Goal: Transaction & Acquisition: Purchase product/service

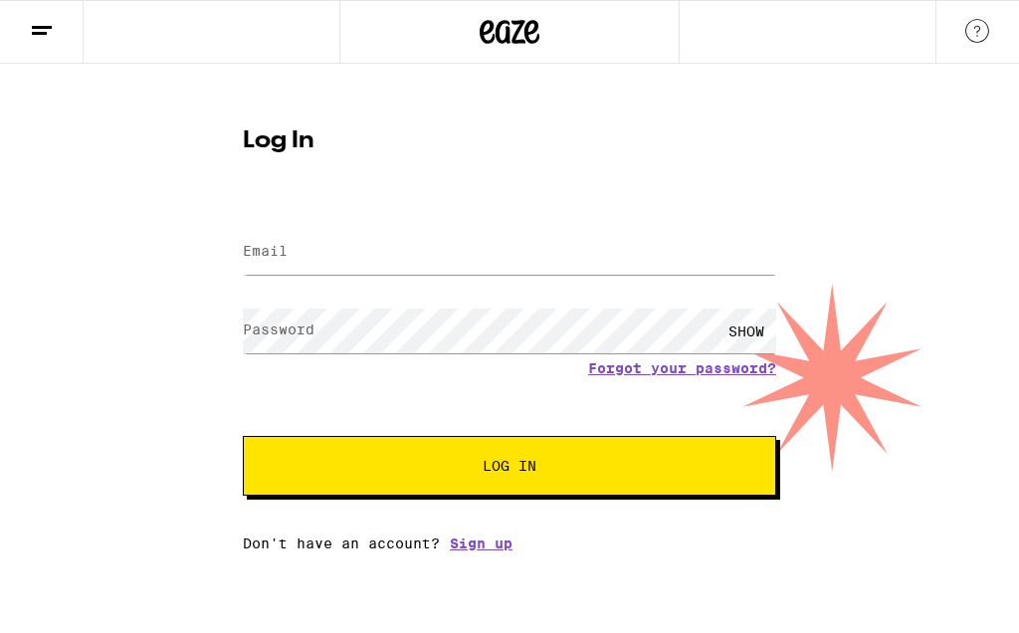
click at [559, 212] on form "Email Email Password Password SHOW Forgot your password? Log In" at bounding box center [509, 349] width 533 height 293
click at [551, 231] on input "Email" at bounding box center [509, 252] width 533 height 45
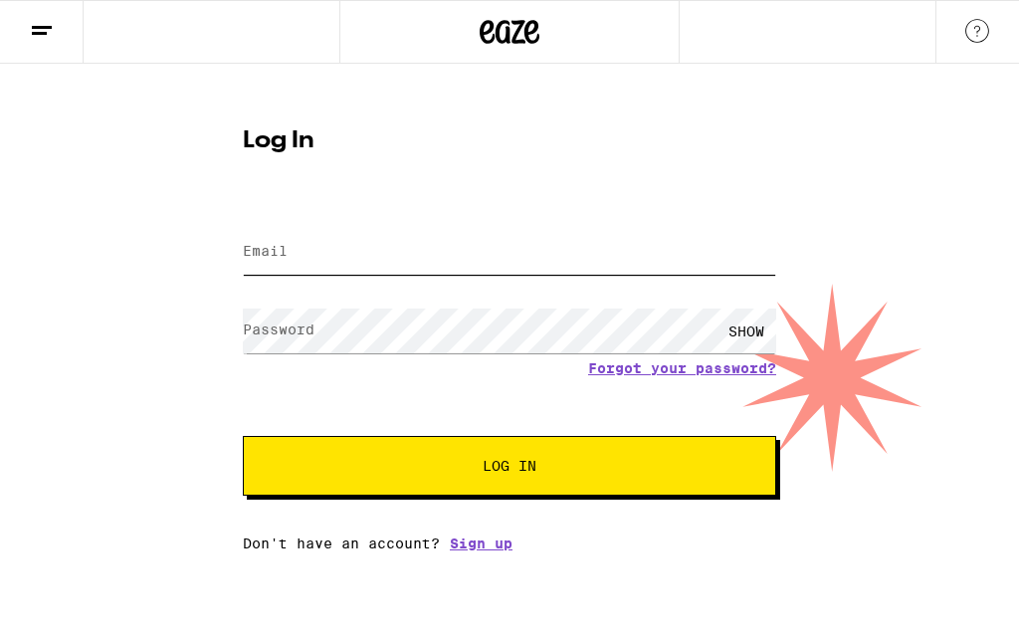
type input "[EMAIL_ADDRESS][DOMAIN_NAME]"
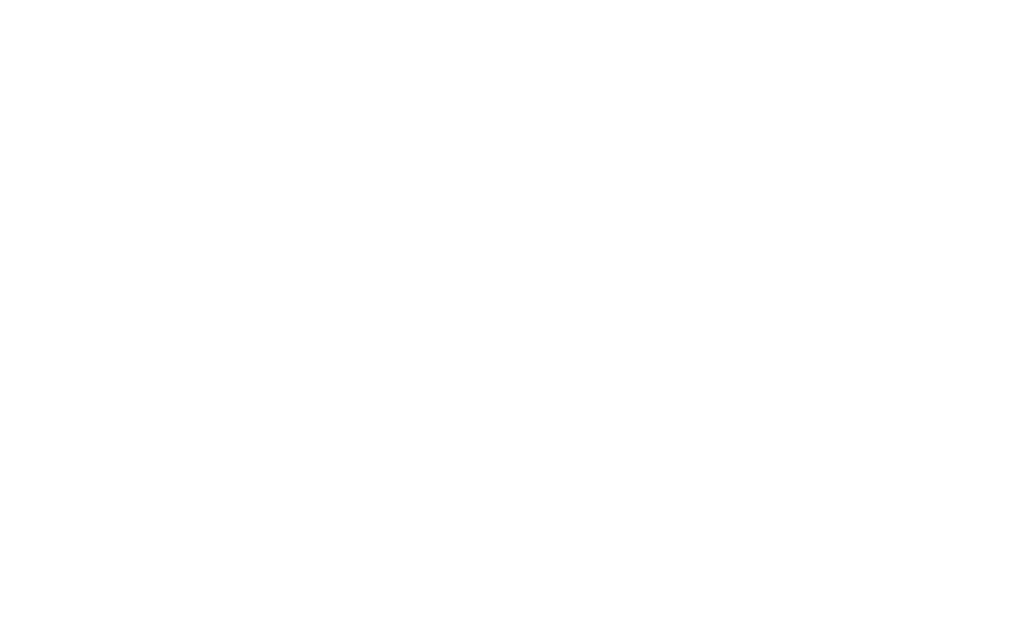
click at [503, 459] on span "Log In" at bounding box center [510, 466] width 54 height 14
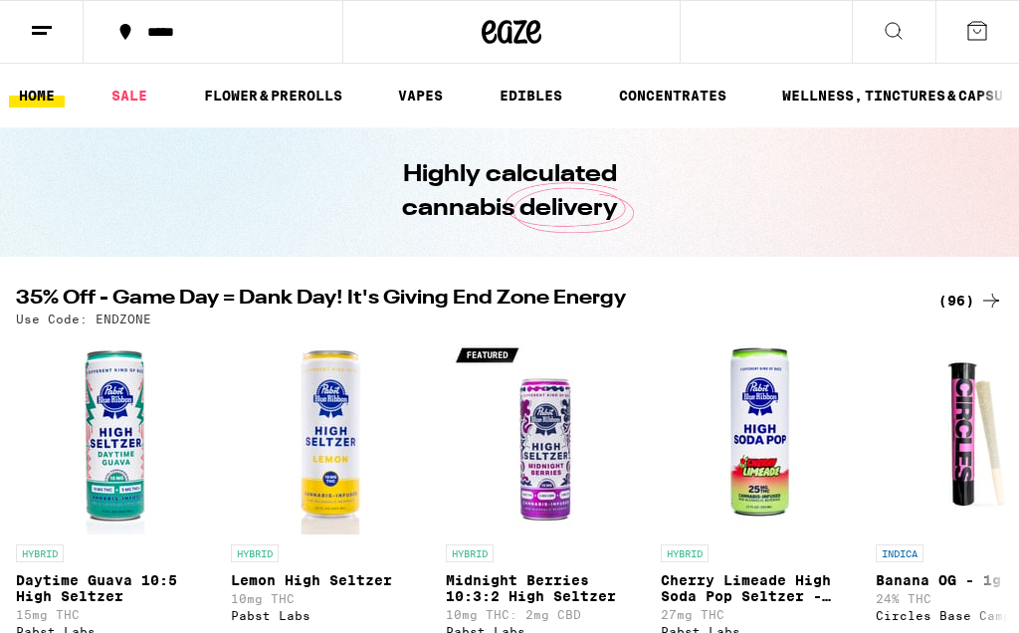
click at [138, 104] on link "SALE" at bounding box center [130, 96] width 56 height 24
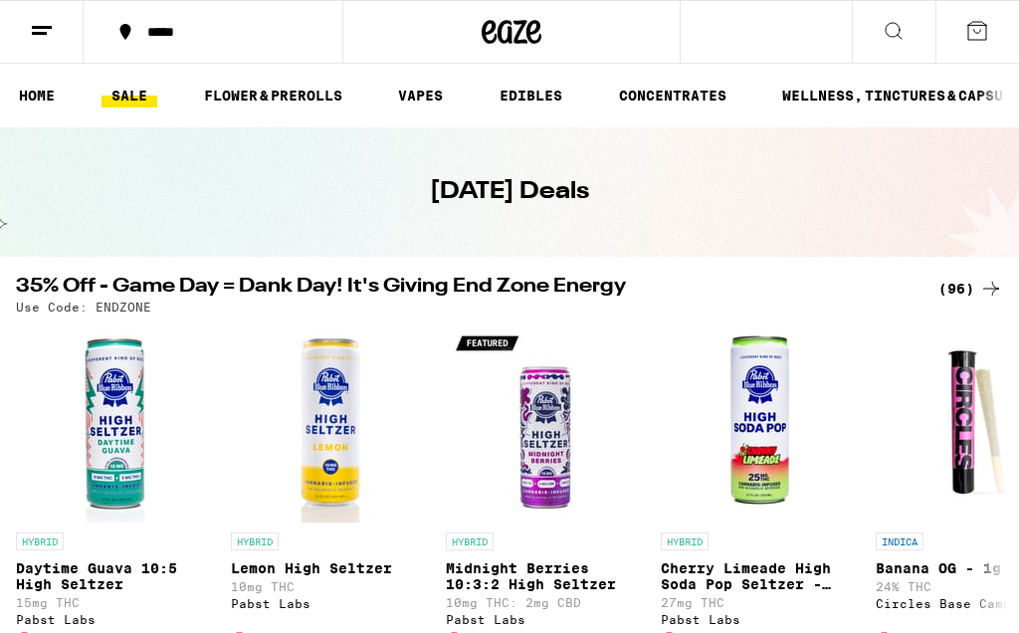
click at [969, 292] on div "(96)" at bounding box center [971, 289] width 65 height 24
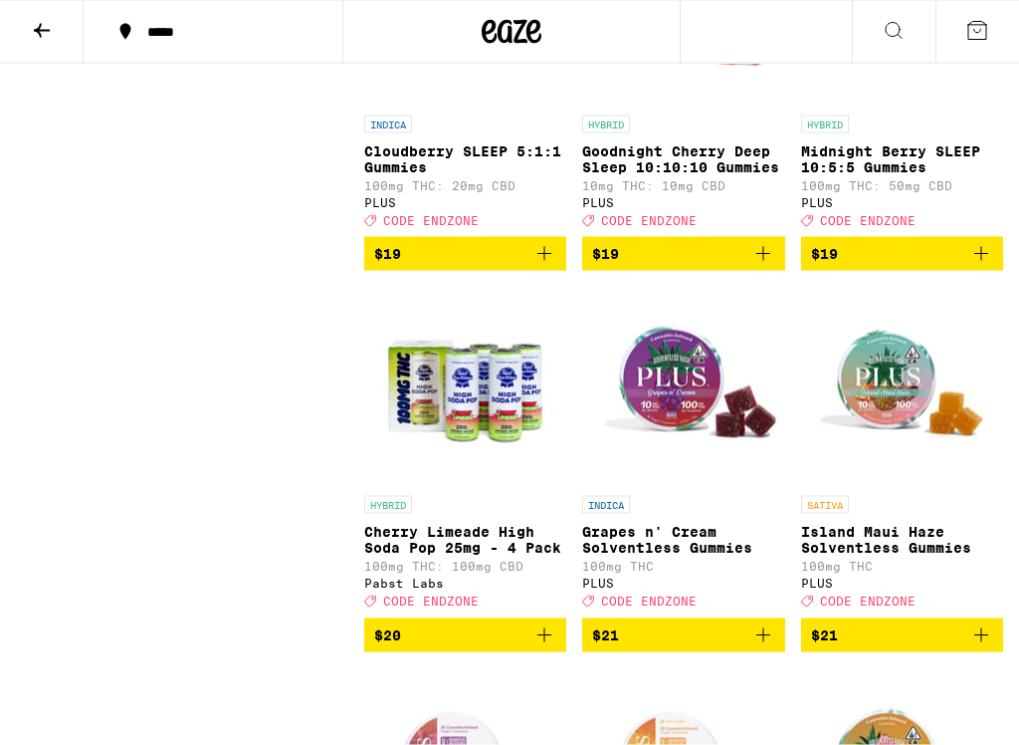
scroll to position [4932, 0]
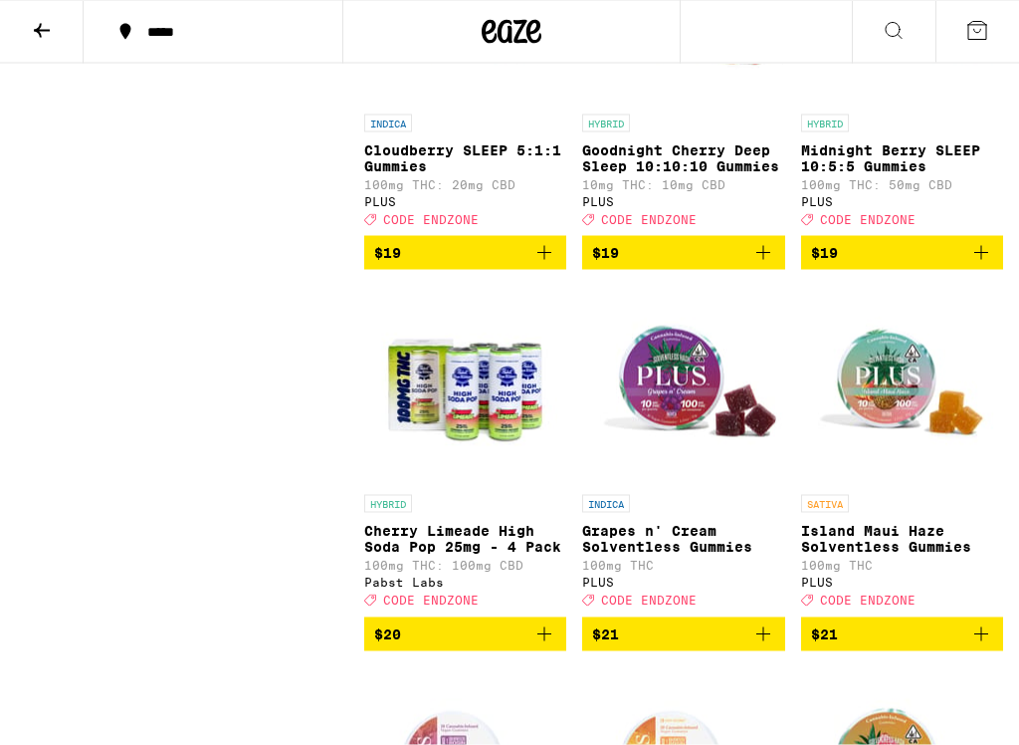
click at [692, 265] on span "$19" at bounding box center [683, 253] width 182 height 24
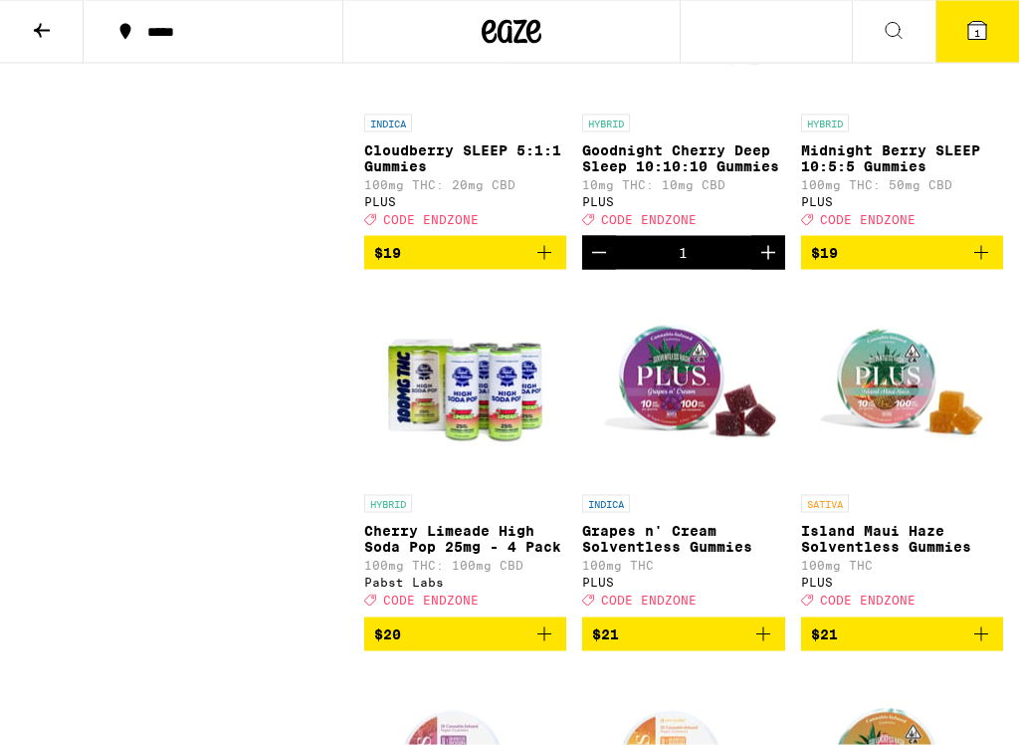
scroll to position [4933, 0]
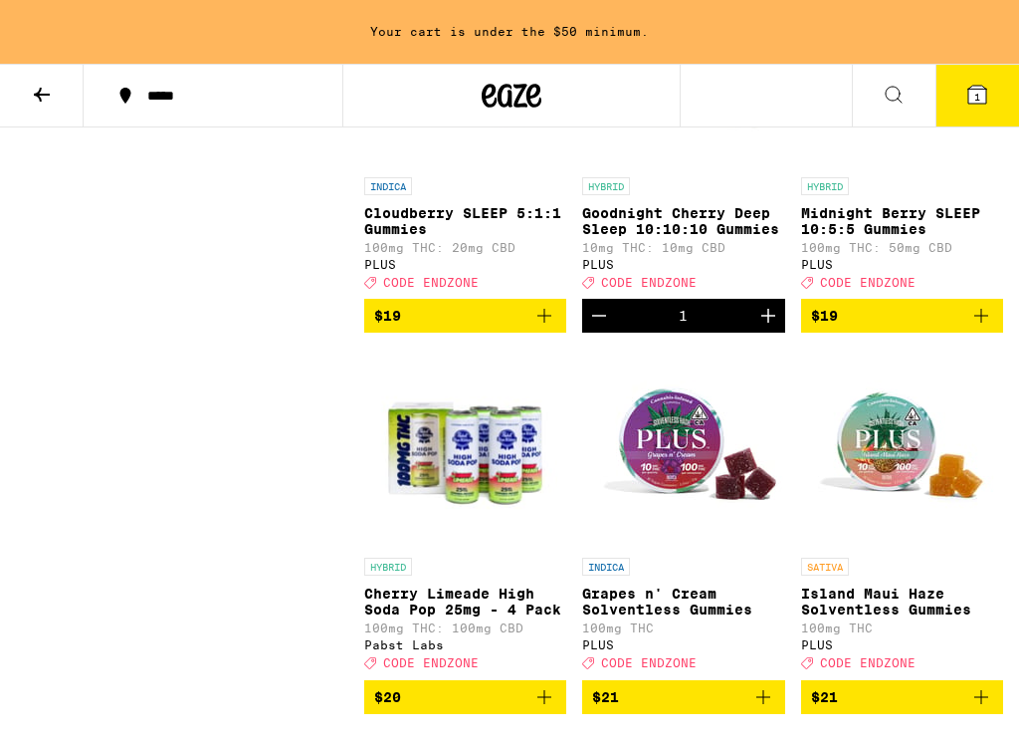
click at [756, 327] on icon "Increment" at bounding box center [768, 316] width 24 height 24
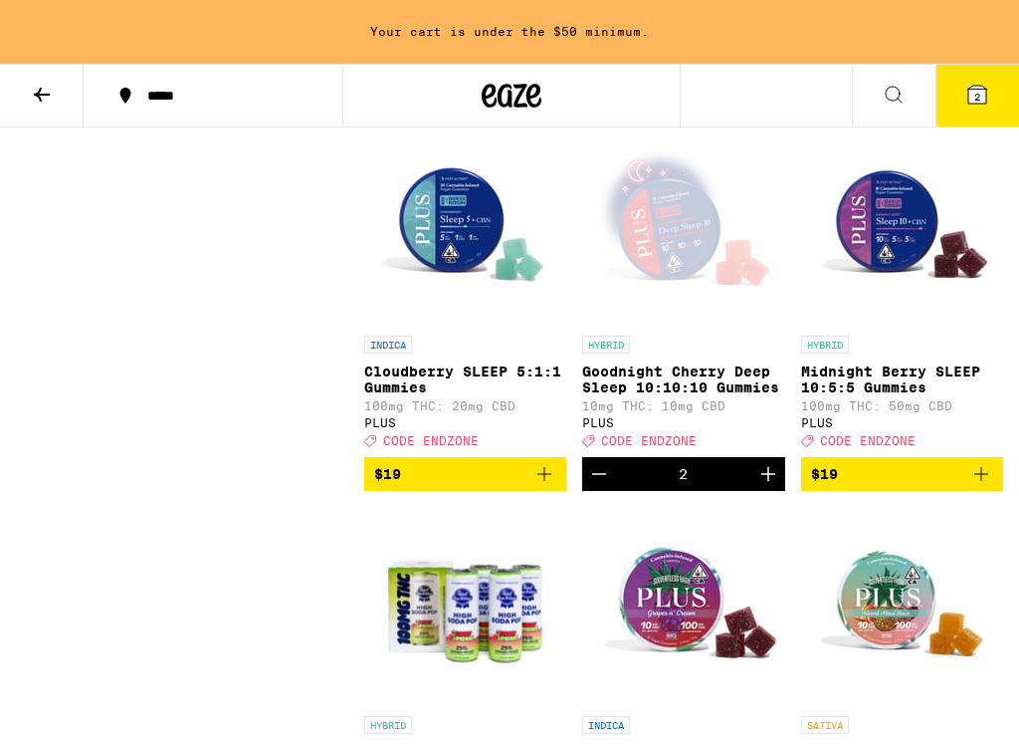
scroll to position [4774, 0]
click at [992, 487] on icon "Add to bag" at bounding box center [981, 475] width 24 height 24
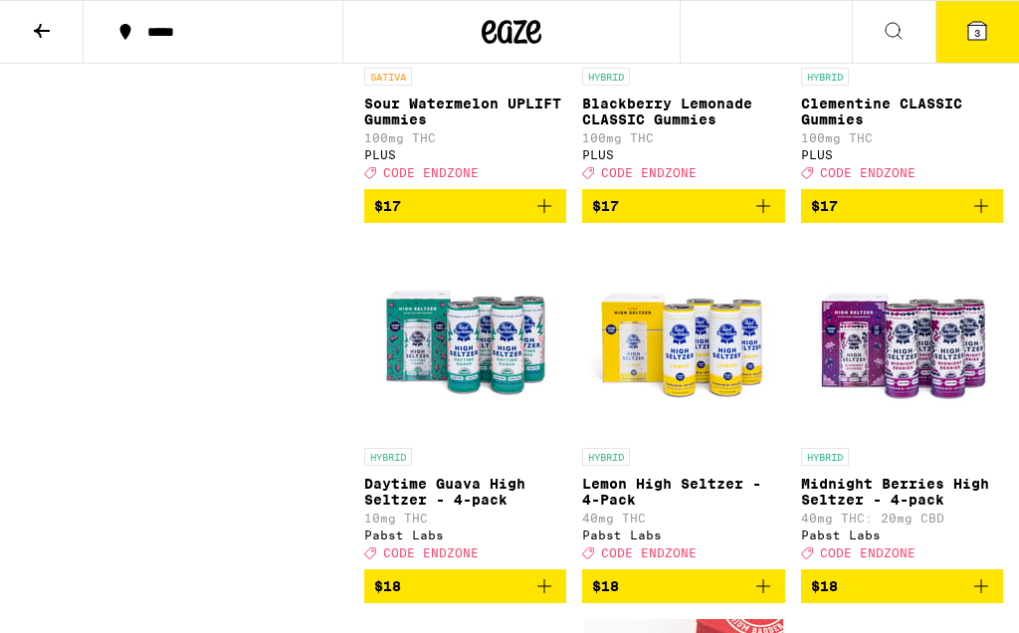
scroll to position [3048, 0]
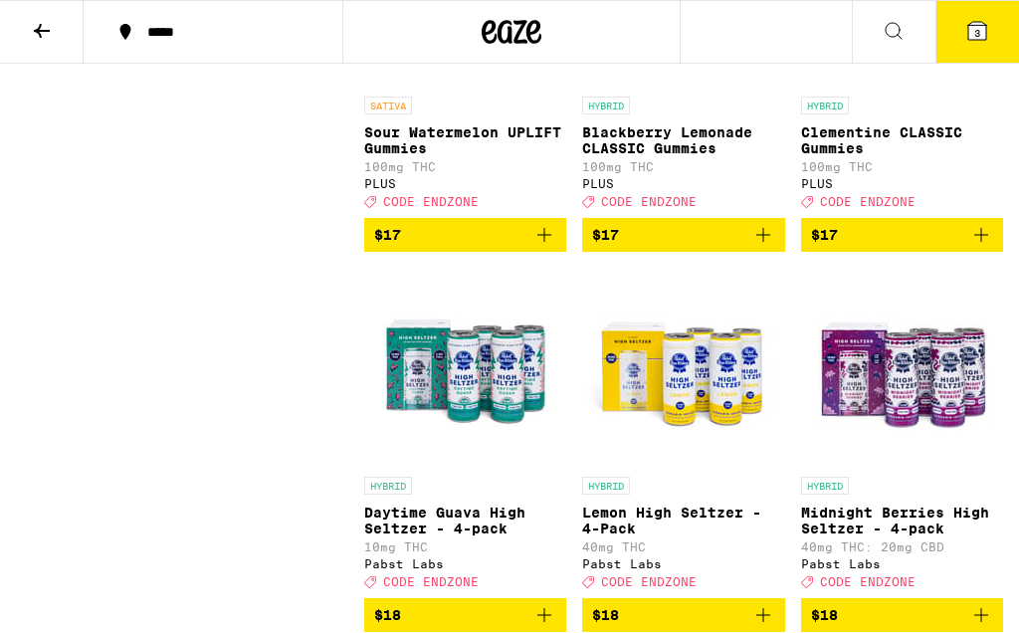
click at [44, 32] on icon at bounding box center [42, 31] width 24 height 24
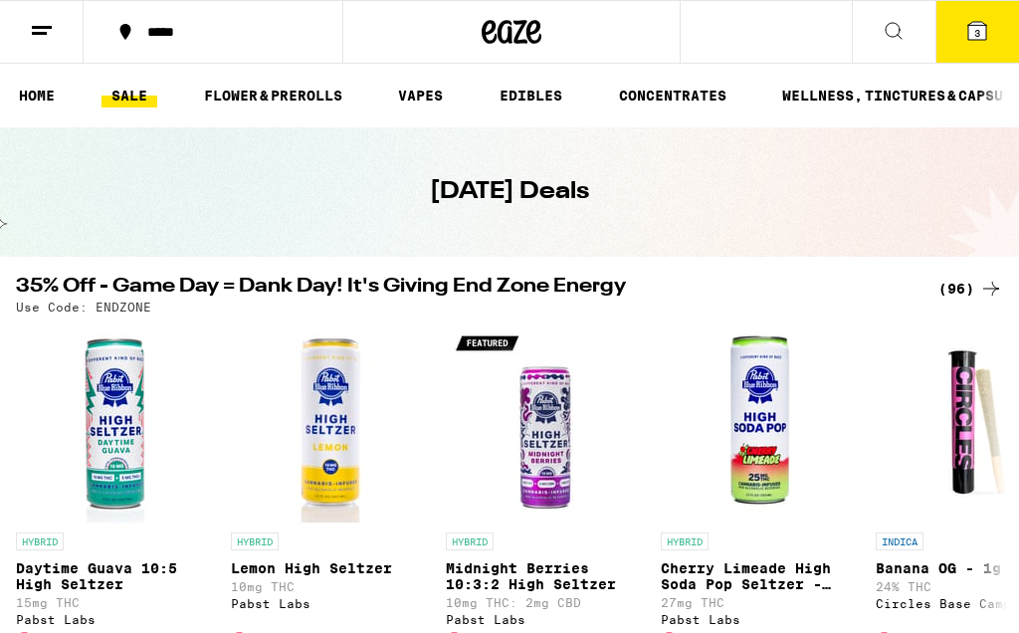
click at [418, 96] on link "VAPES" at bounding box center [420, 96] width 65 height 24
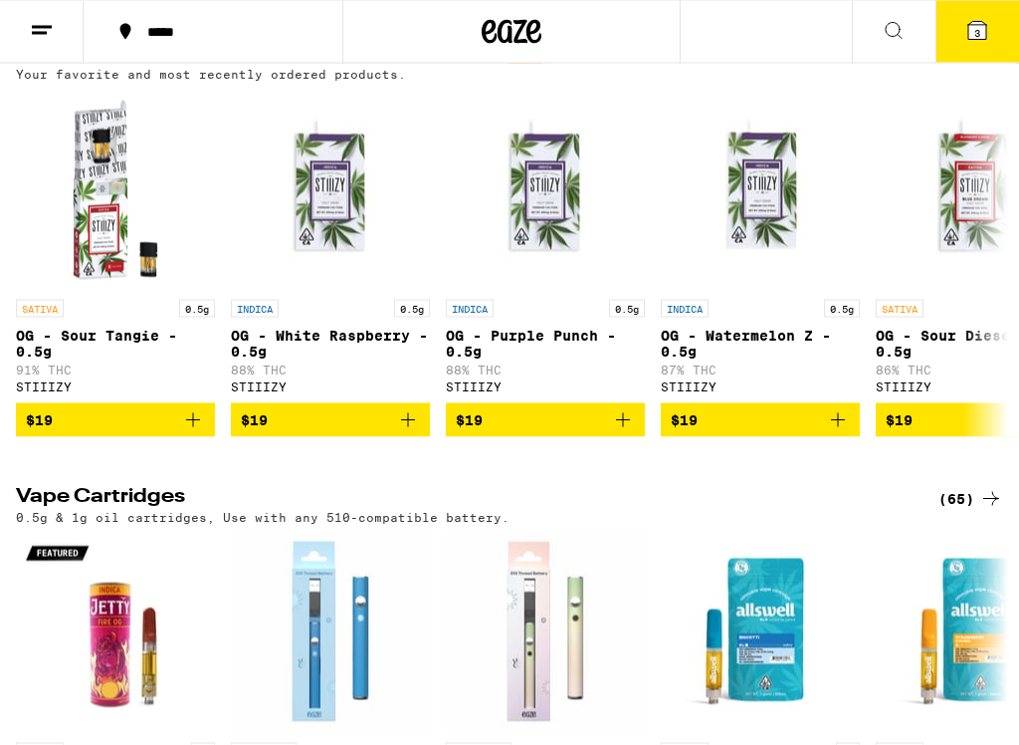
scroll to position [234, 0]
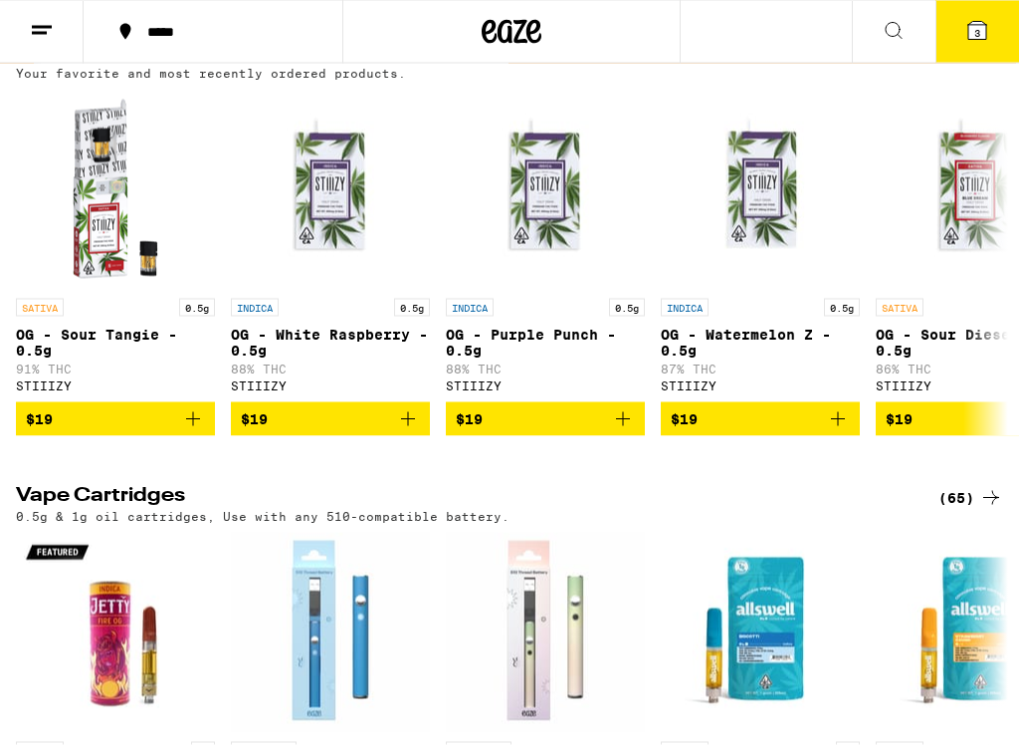
click at [141, 423] on span "$19" at bounding box center [115, 419] width 179 height 24
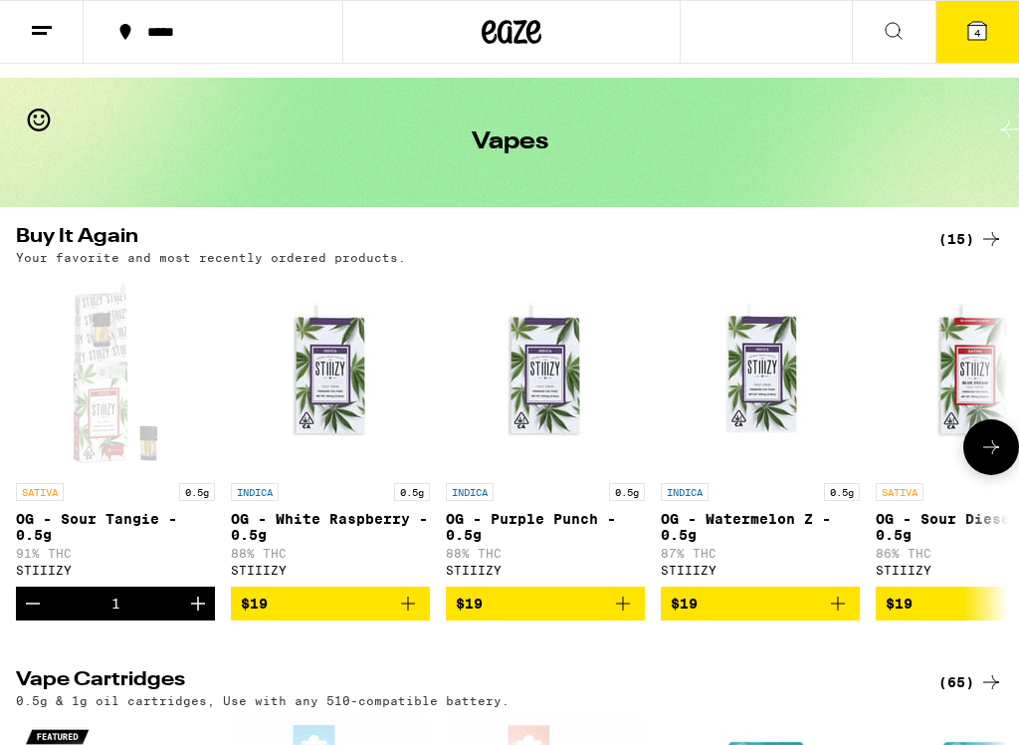
scroll to position [49, 0]
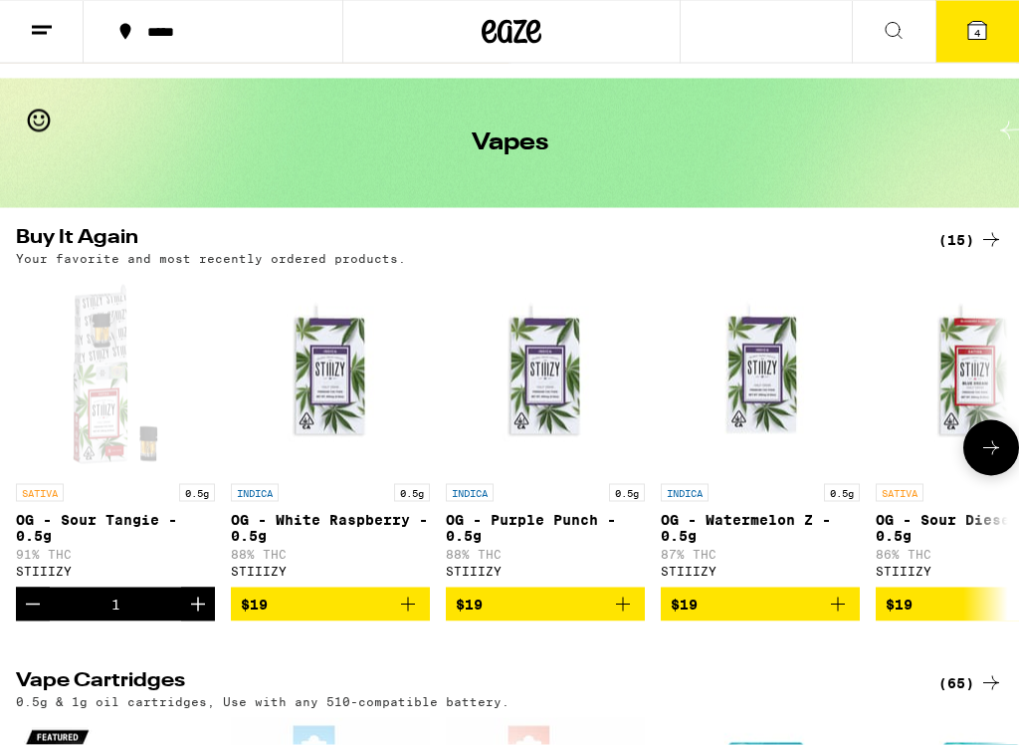
click at [967, 229] on div "(15)" at bounding box center [971, 240] width 65 height 24
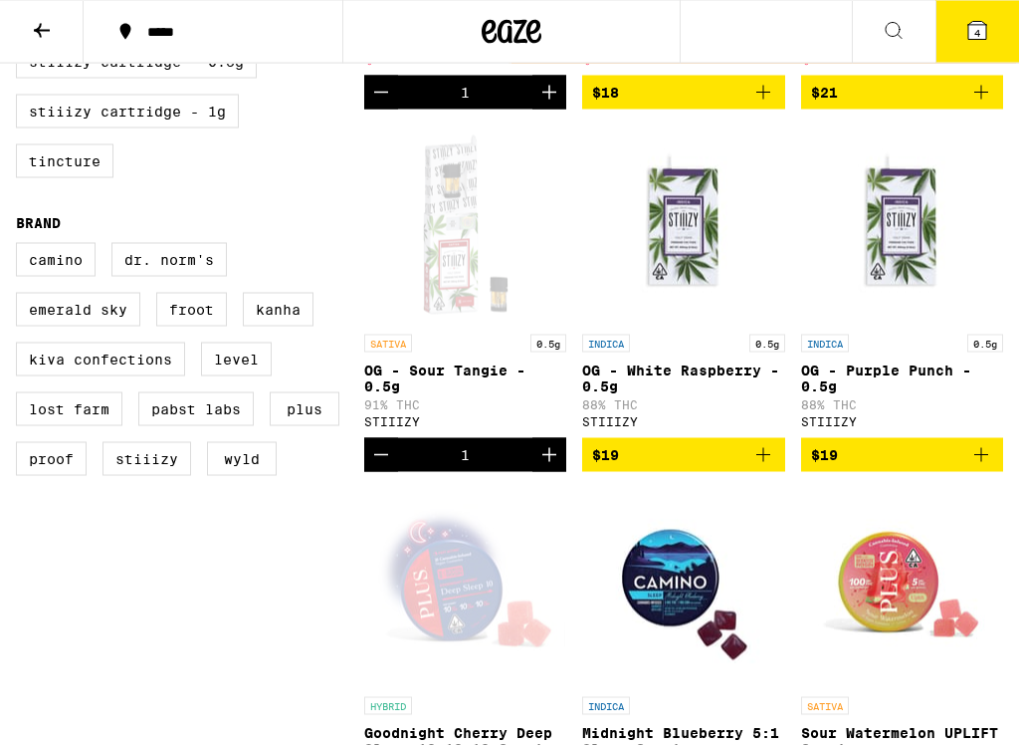
scroll to position [908, 0]
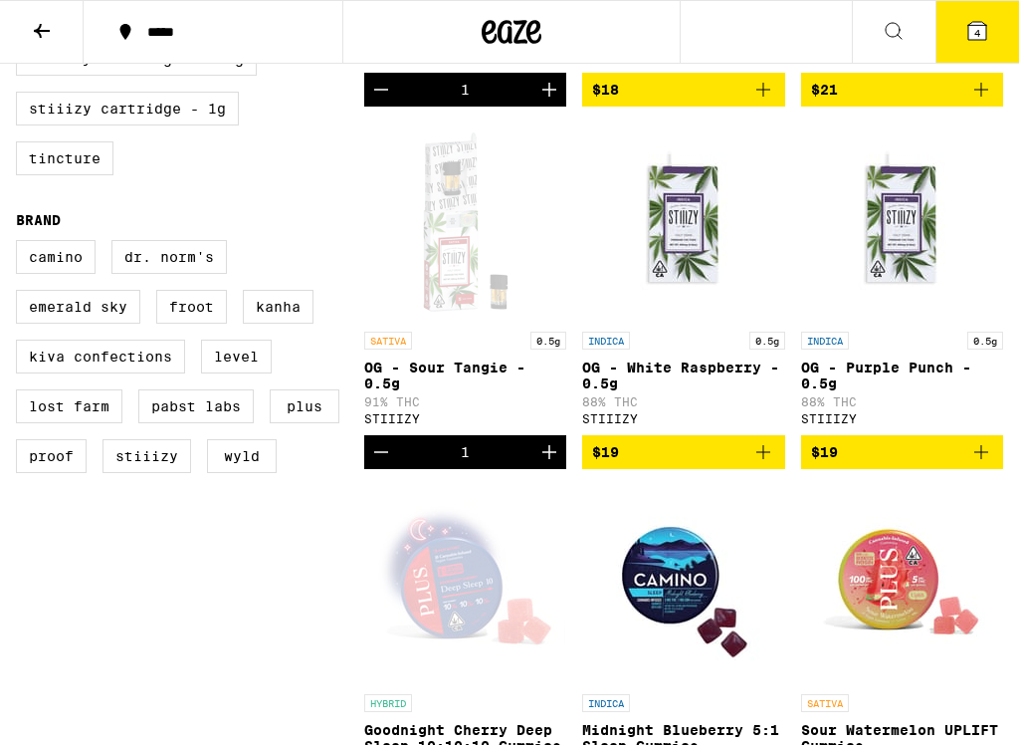
click at [550, 459] on icon "Increment" at bounding box center [549, 452] width 14 height 14
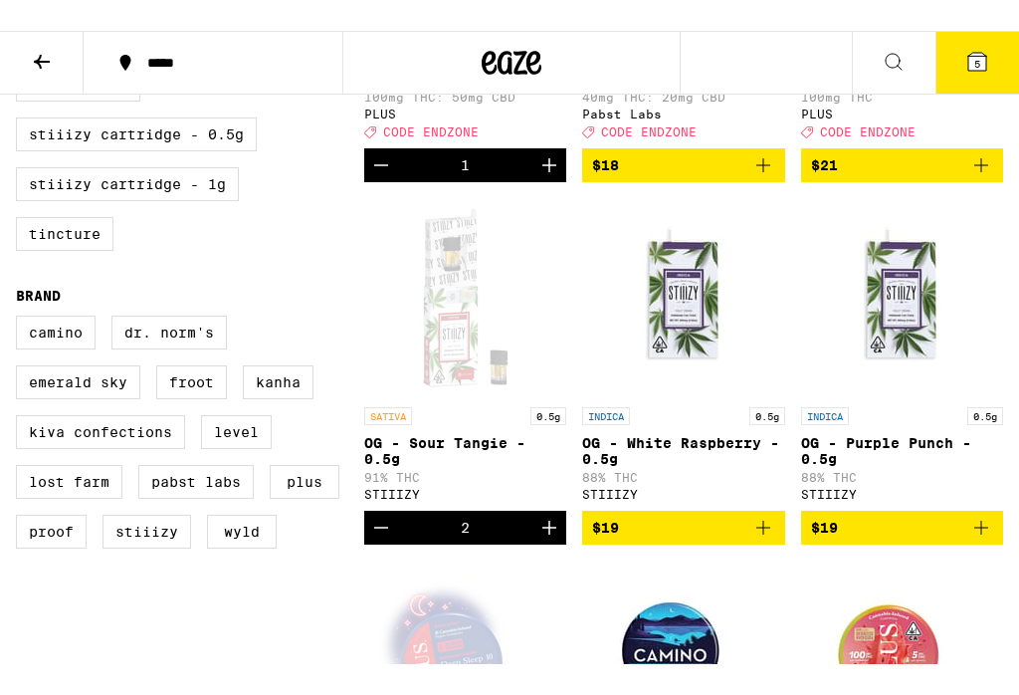
scroll to position [862, 0]
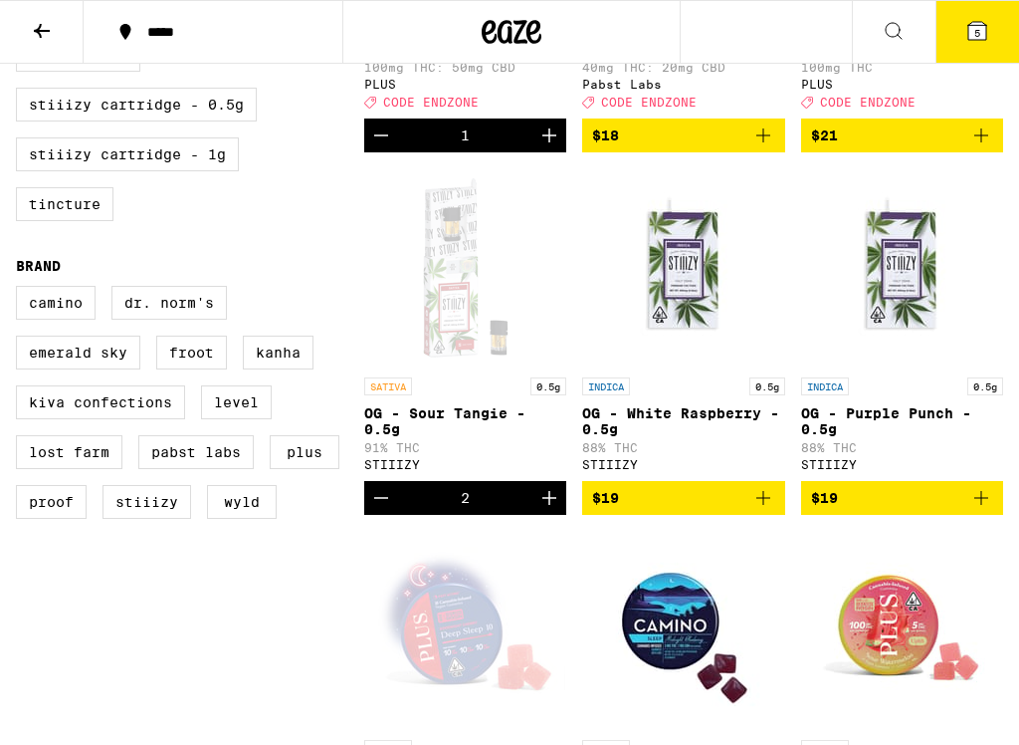
click at [715, 510] on span "$19" at bounding box center [683, 498] width 182 height 24
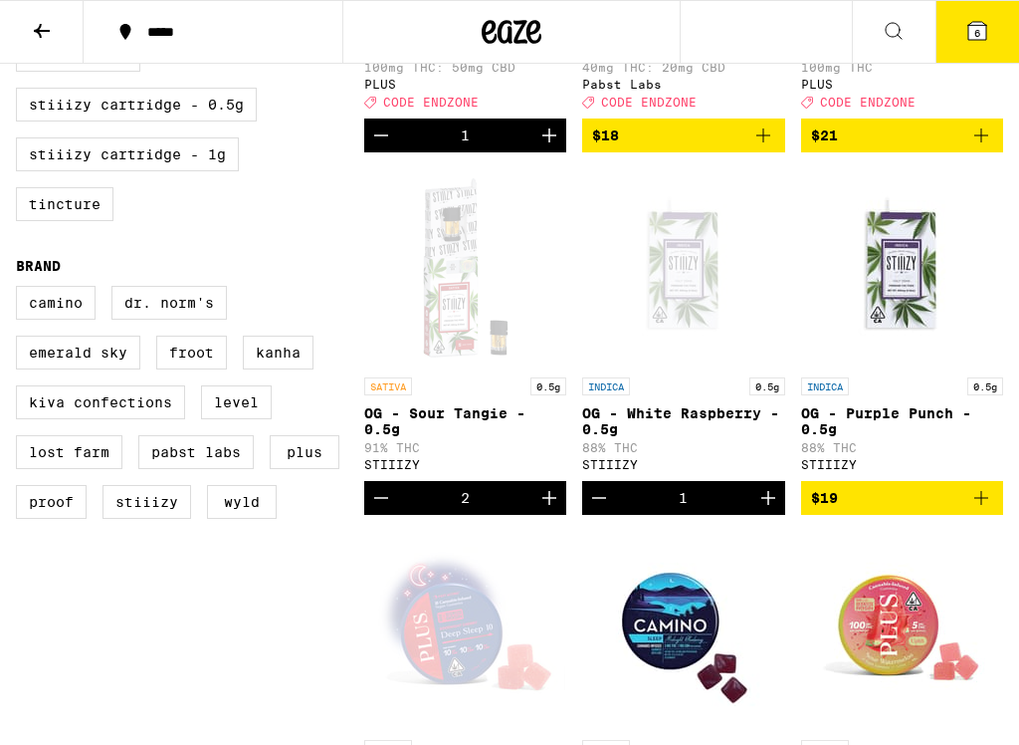
click at [900, 510] on span "$19" at bounding box center [902, 498] width 182 height 24
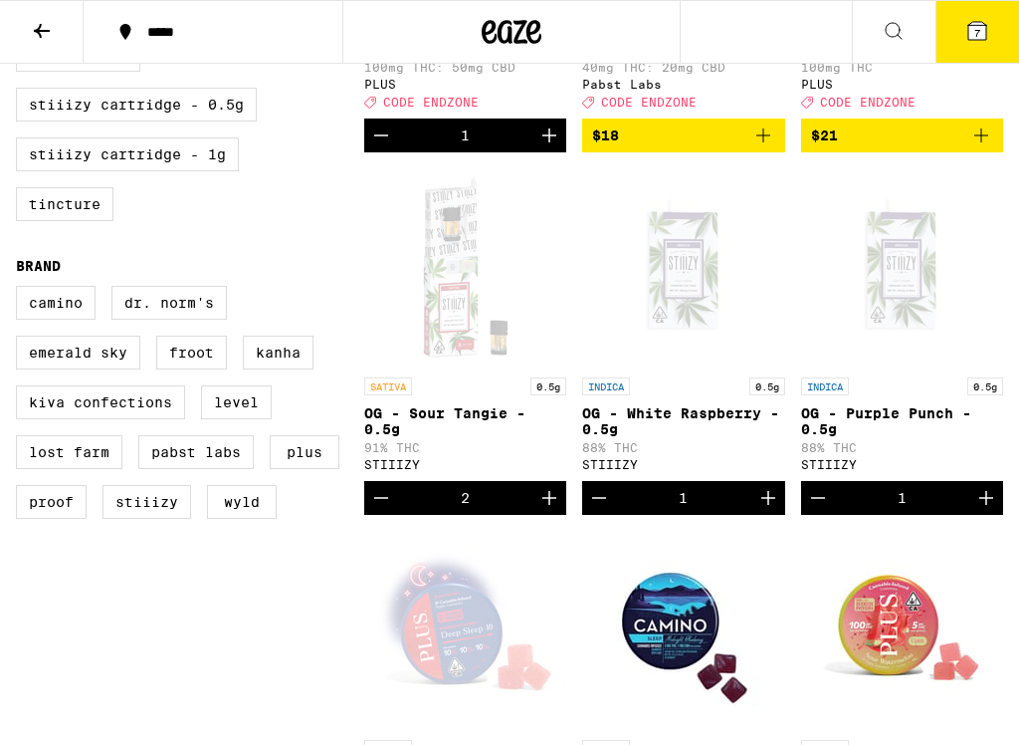
click at [981, 36] on icon at bounding box center [977, 31] width 18 height 18
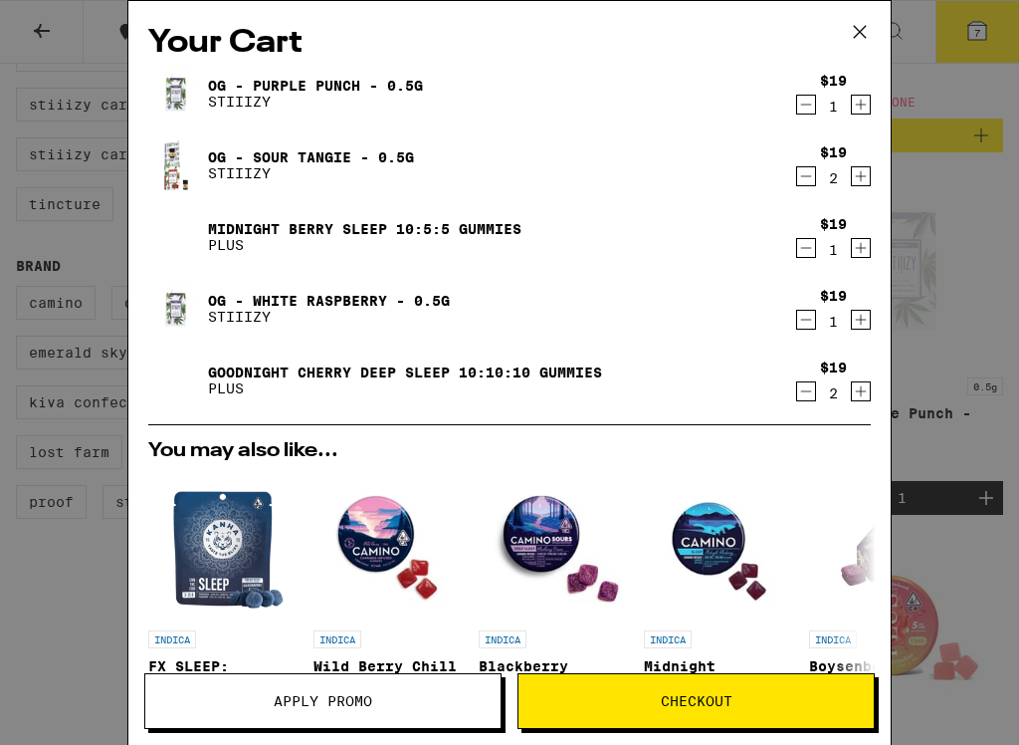
click at [399, 632] on button "Apply Promo" at bounding box center [322, 701] width 357 height 56
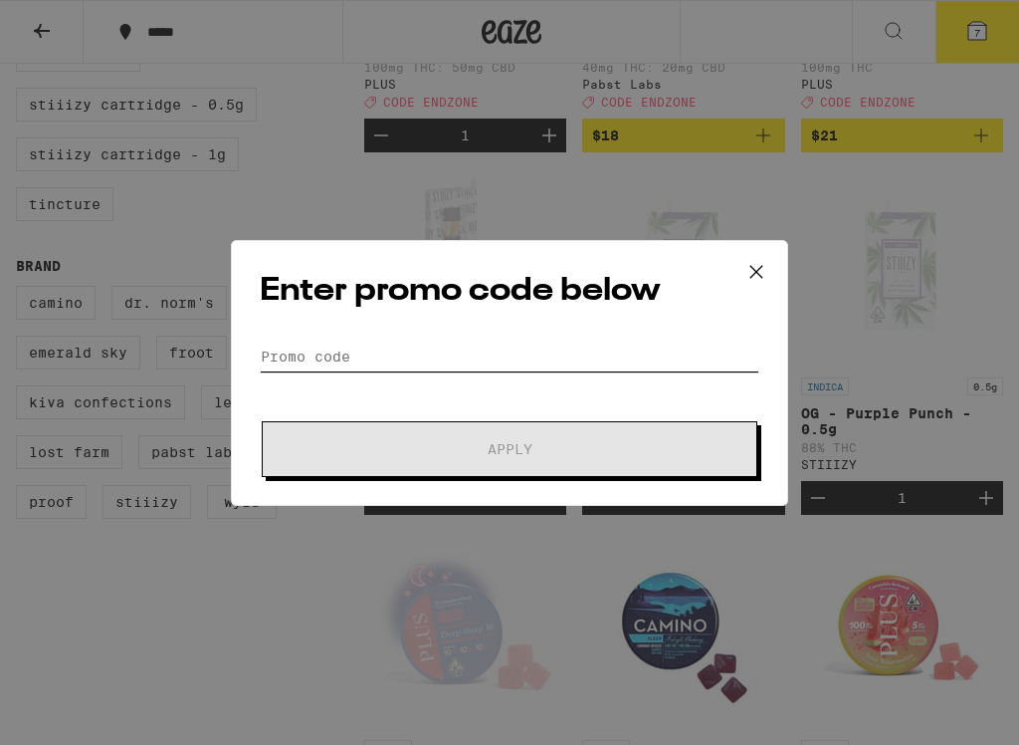
click at [520, 353] on input "Promo Code" at bounding box center [510, 356] width 500 height 30
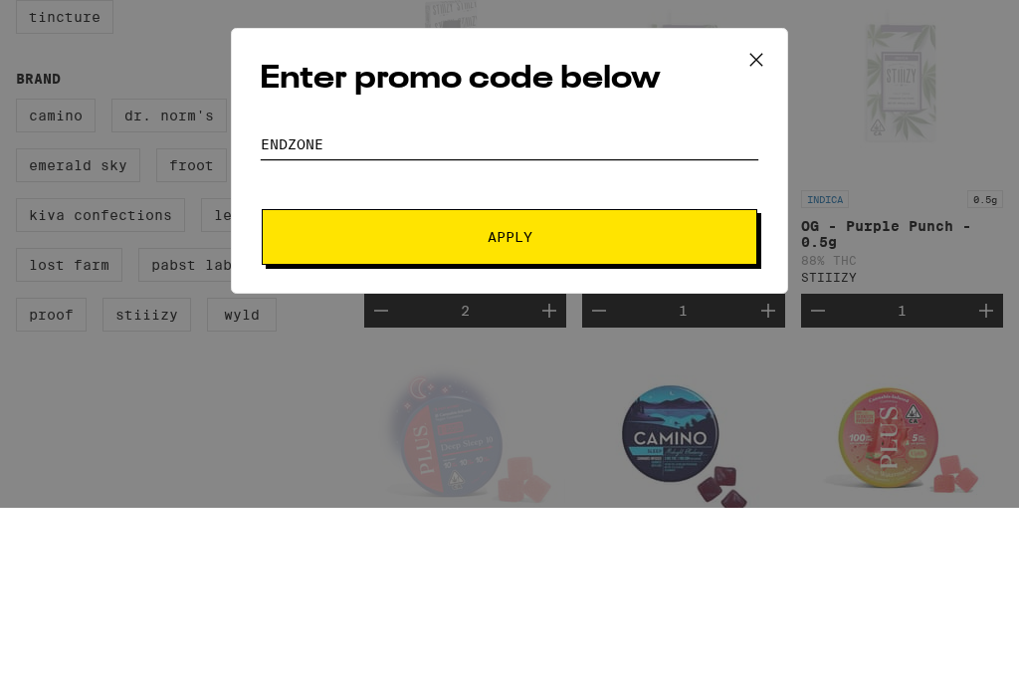
type input "Endzone"
click at [629, 396] on button "Apply" at bounding box center [510, 424] width 496 height 56
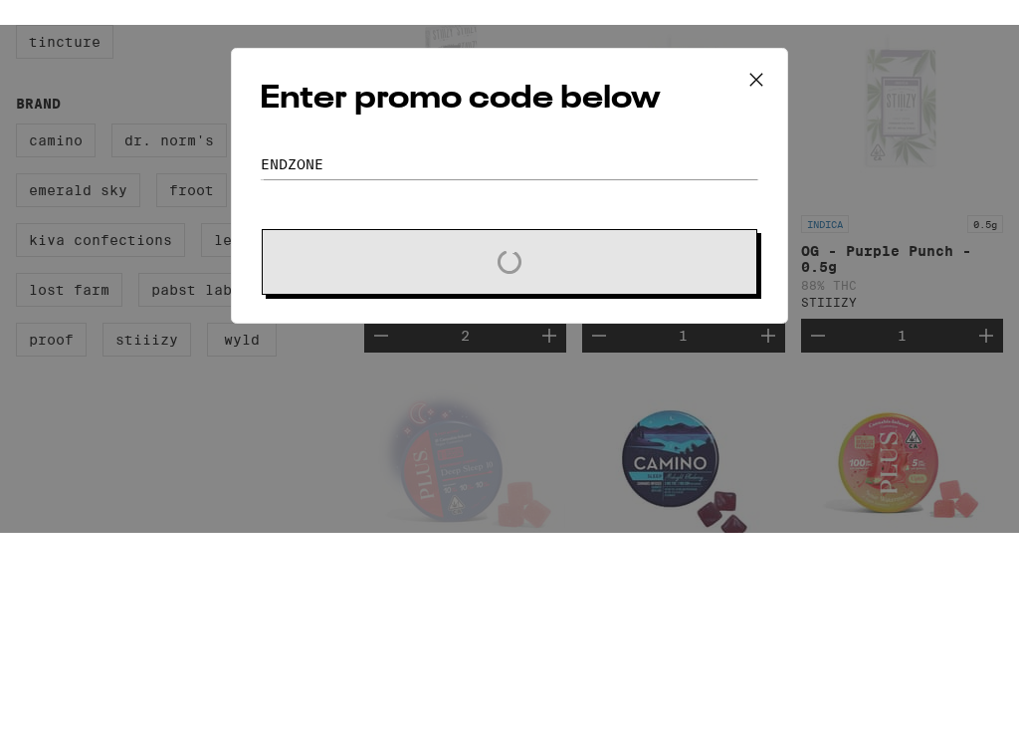
scroll to position [1049, 0]
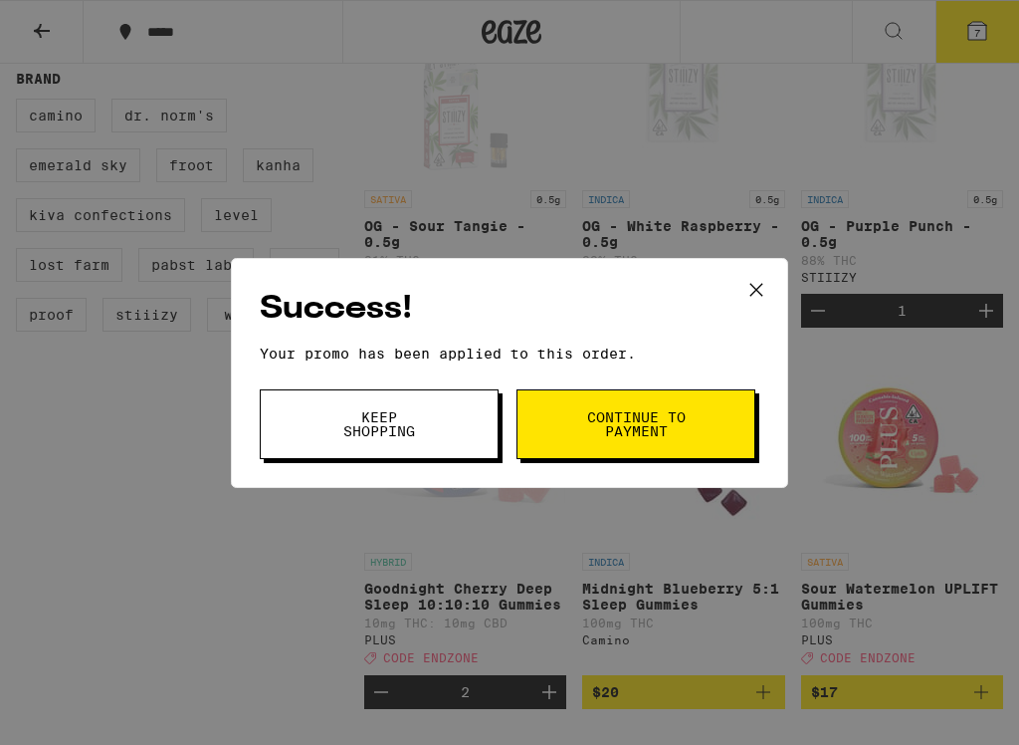
click at [657, 429] on span "Continue to payment" at bounding box center [636, 424] width 102 height 28
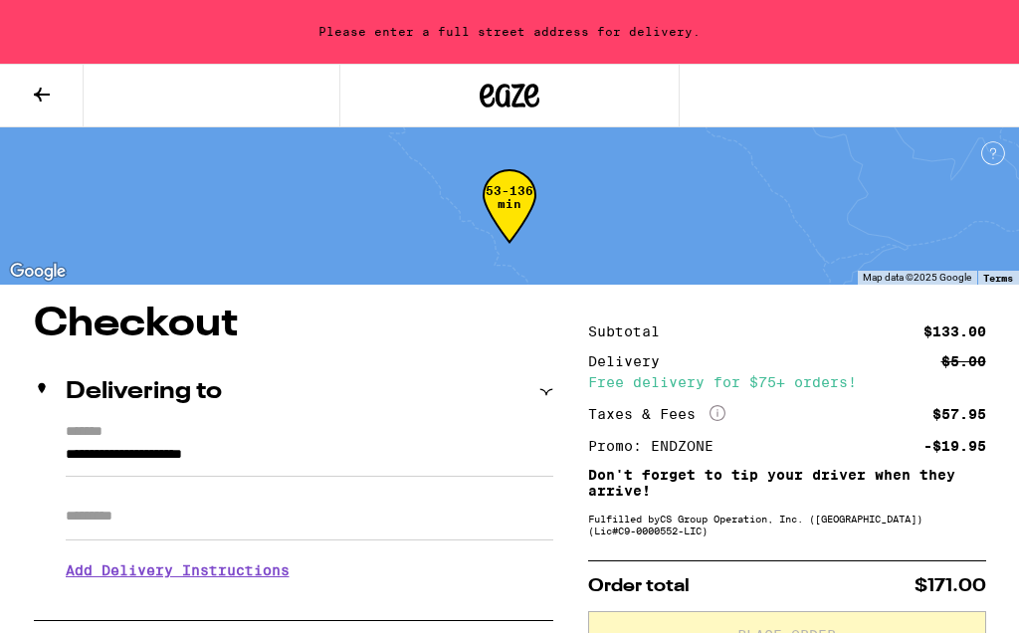
click at [153, 443] on input "**********" at bounding box center [310, 460] width 488 height 34
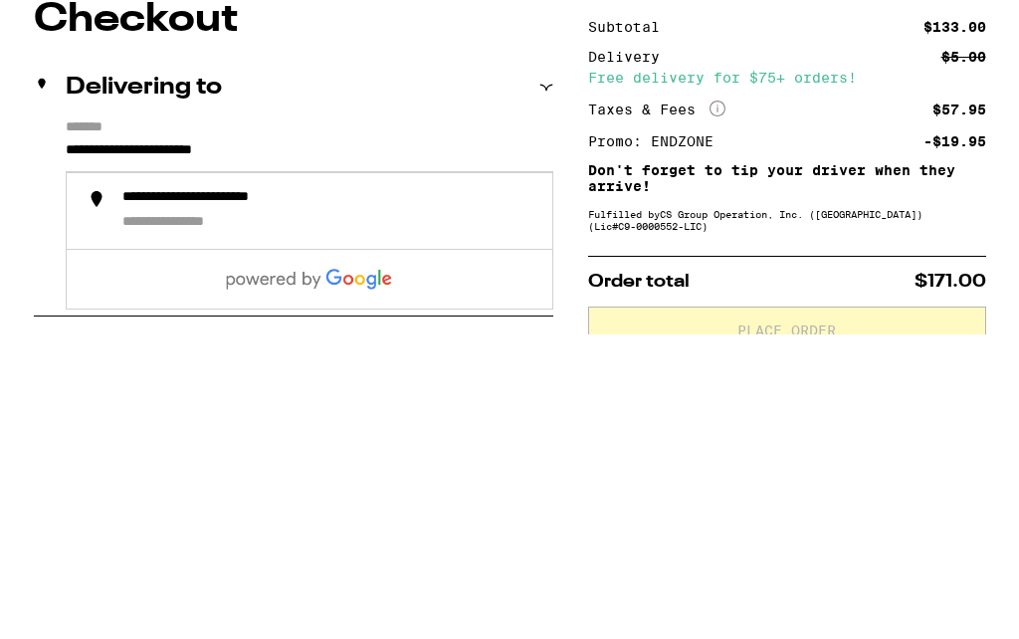
click at [446, 494] on div "**********" at bounding box center [329, 516] width 414 height 44
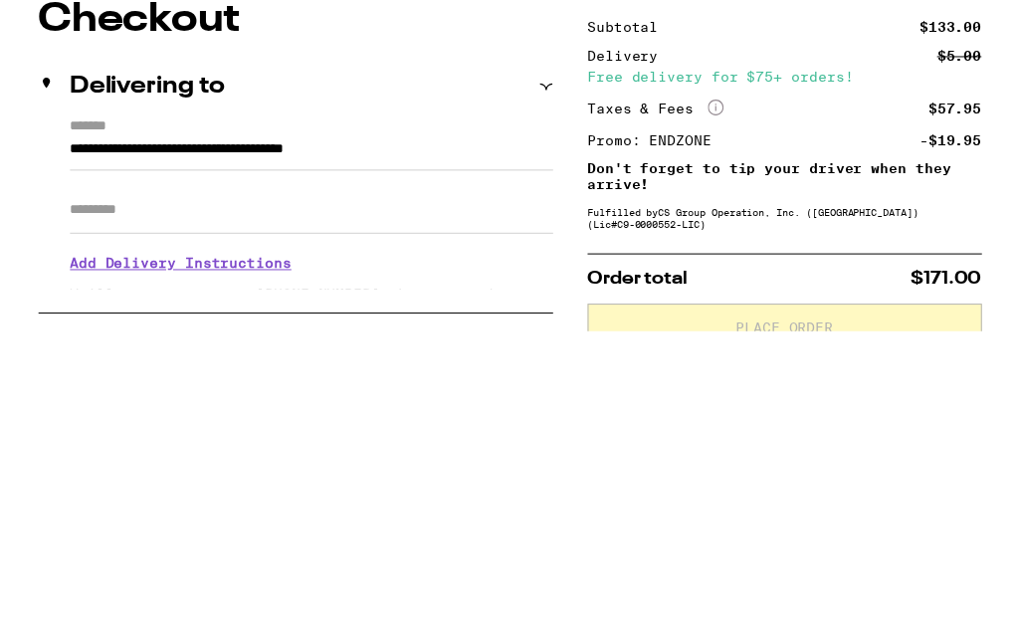
scroll to position [305, 0]
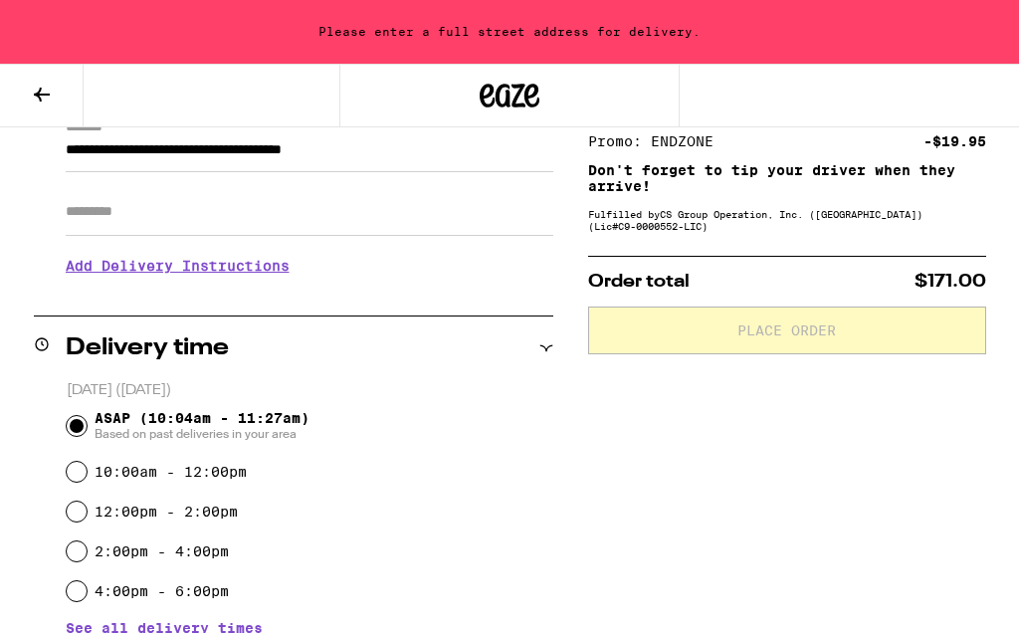
type input "**********"
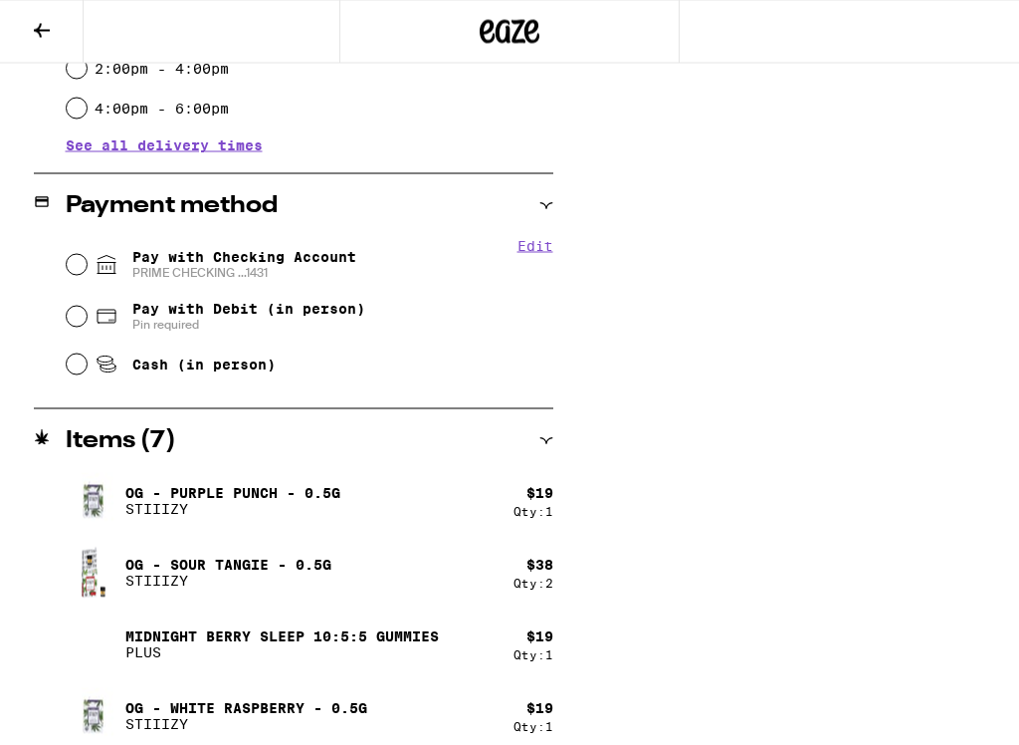
scroll to position [725, 0]
click at [81, 270] on input "Pay with Checking Account PRIME CHECKING ...1431" at bounding box center [77, 264] width 20 height 20
radio input "true"
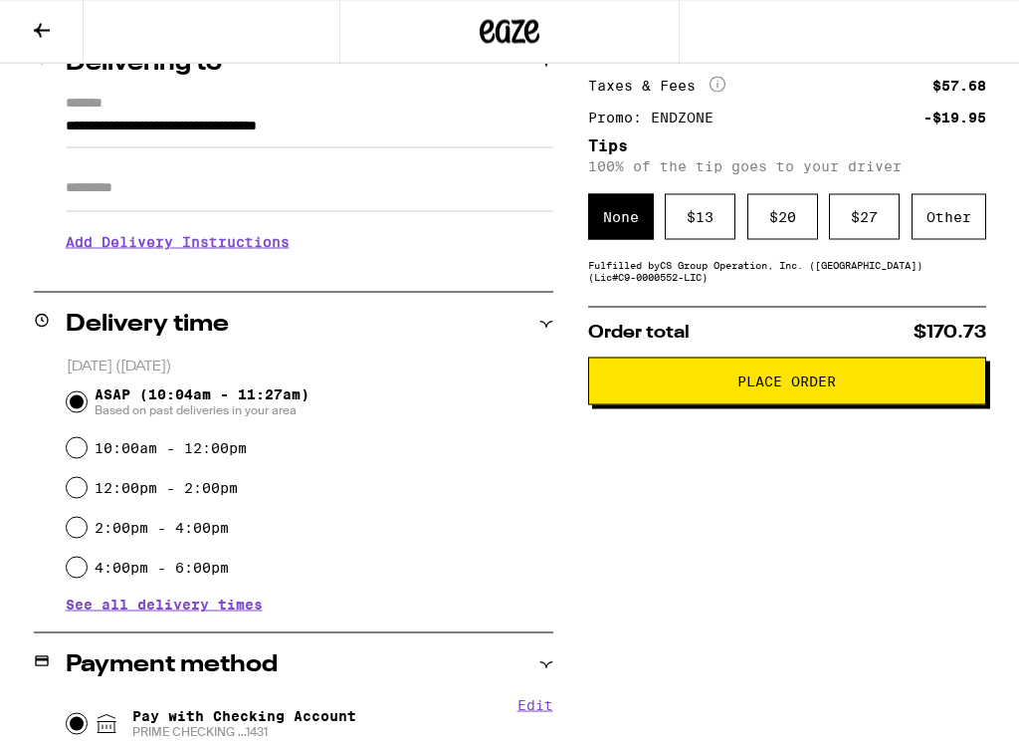
scroll to position [266, 0]
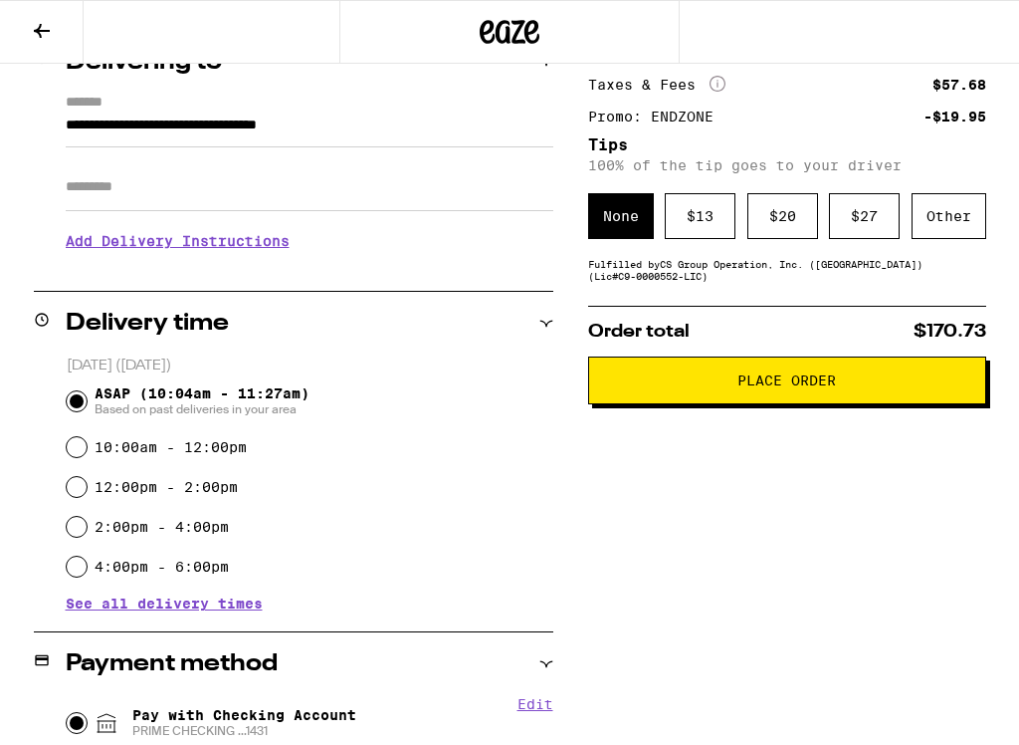
click at [786, 223] on div "$ 20" at bounding box center [782, 216] width 71 height 46
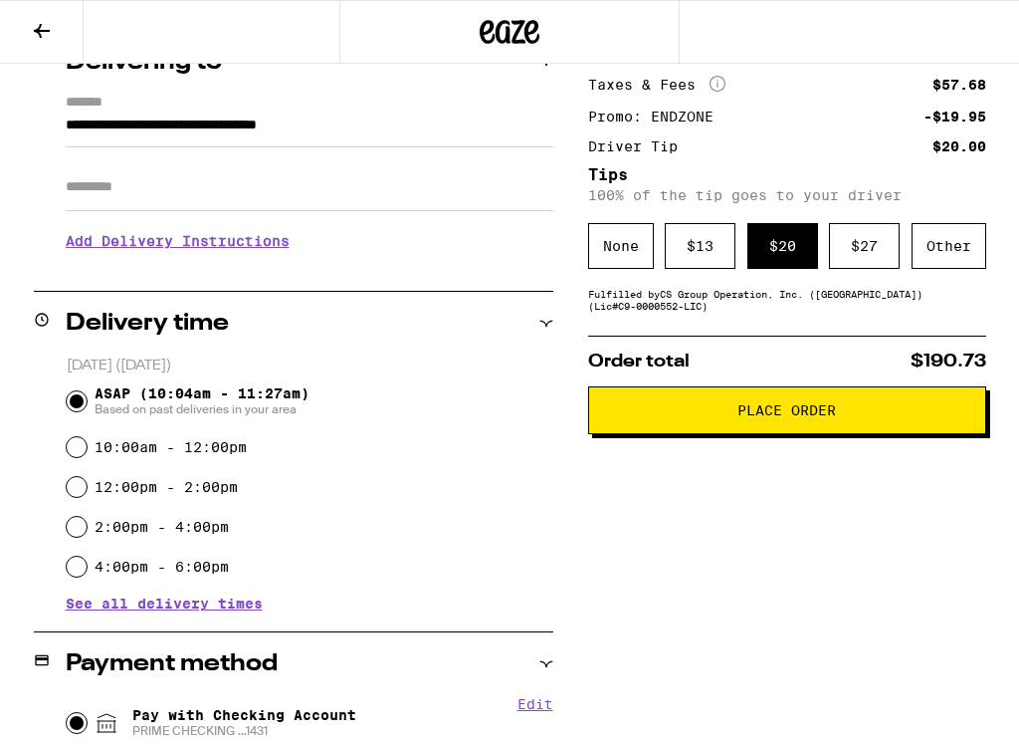
click at [814, 416] on span "Place Order" at bounding box center [787, 410] width 99 height 14
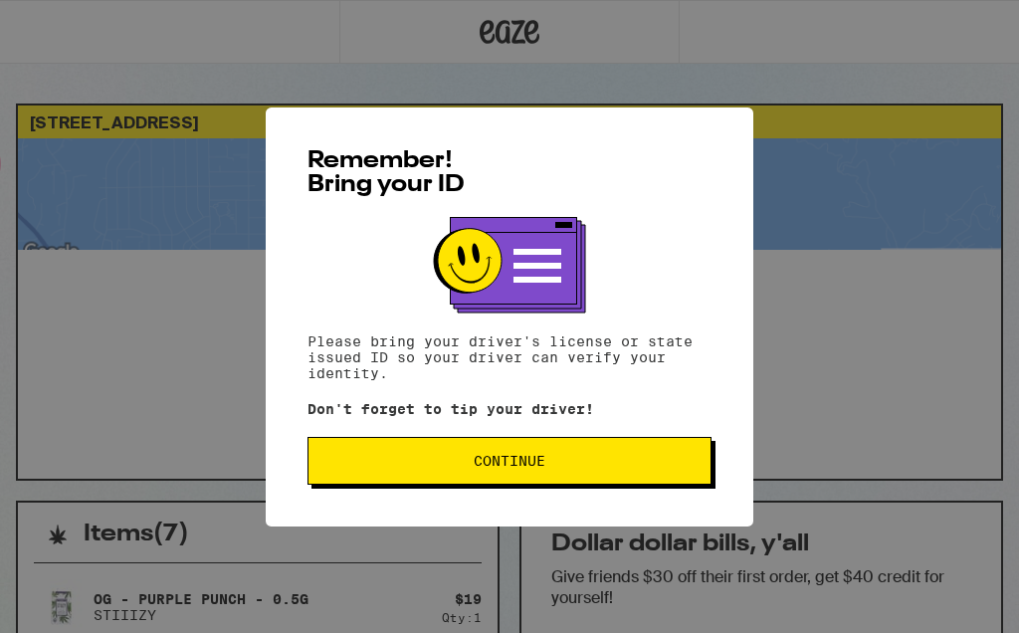
click at [548, 468] on span "Continue" at bounding box center [509, 461] width 370 height 14
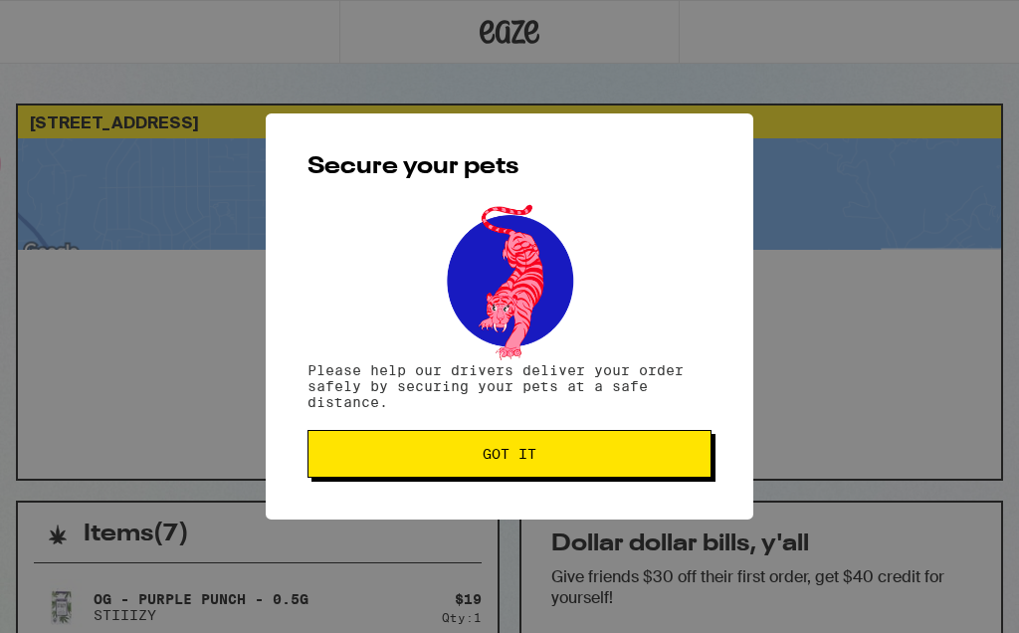
click at [587, 467] on button "Got it" at bounding box center [510, 454] width 404 height 48
